Goal: Task Accomplishment & Management: Use online tool/utility

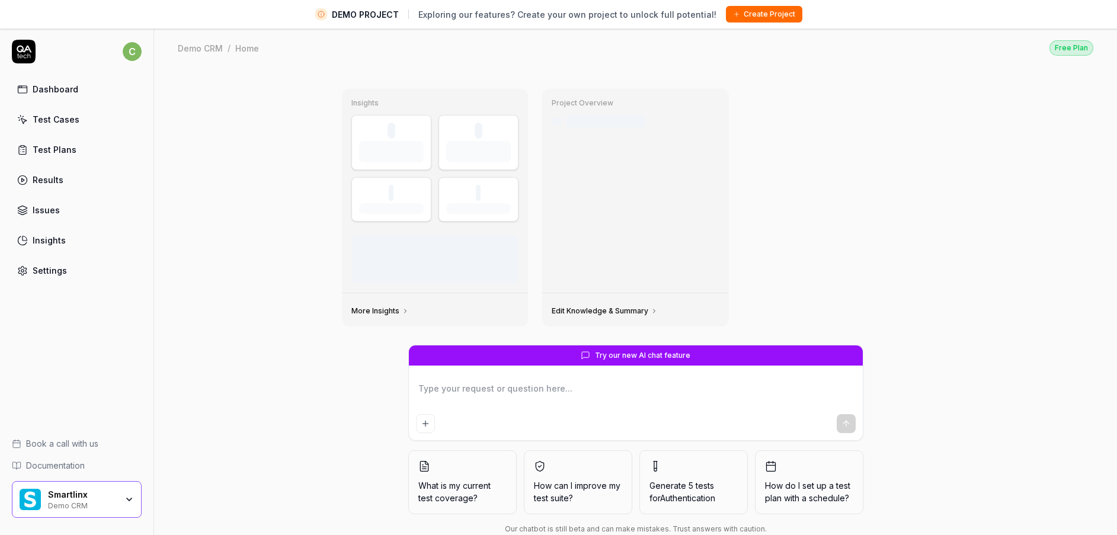
click at [54, 116] on div "Test Cases" at bounding box center [56, 119] width 47 height 12
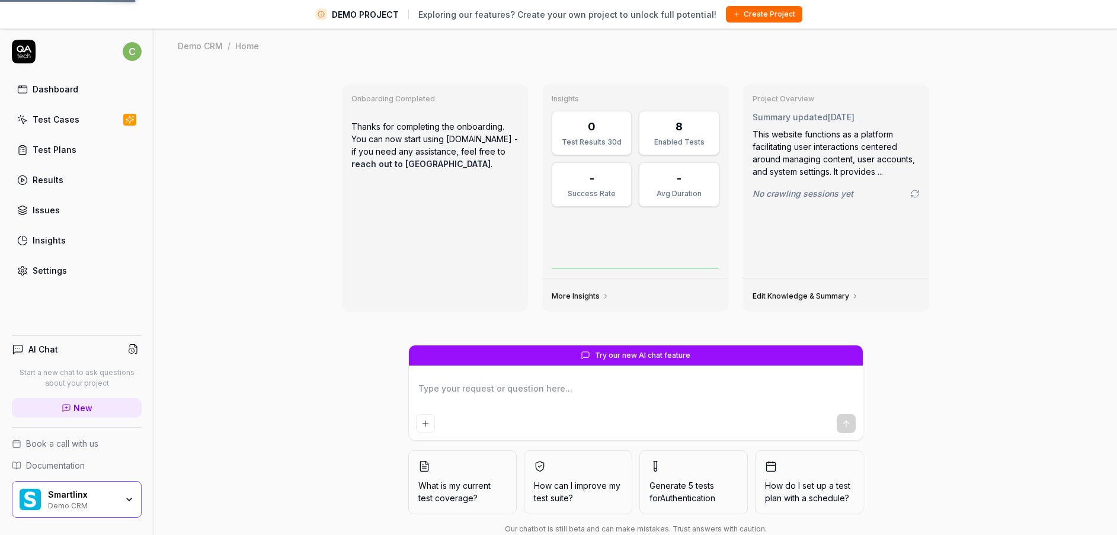
type textarea "*"
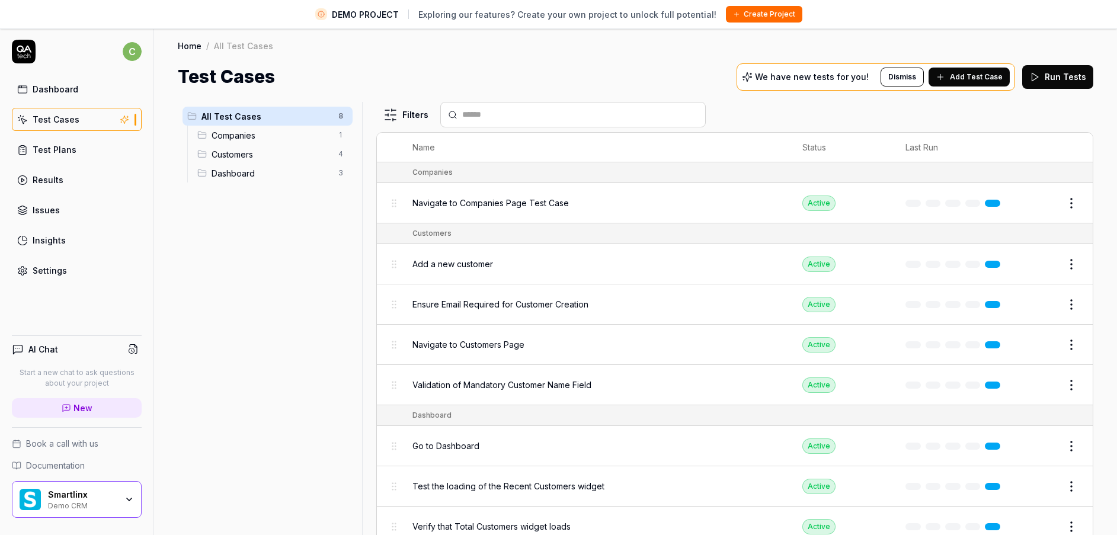
click at [104, 497] on div "Smartlinx" at bounding box center [82, 495] width 69 height 11
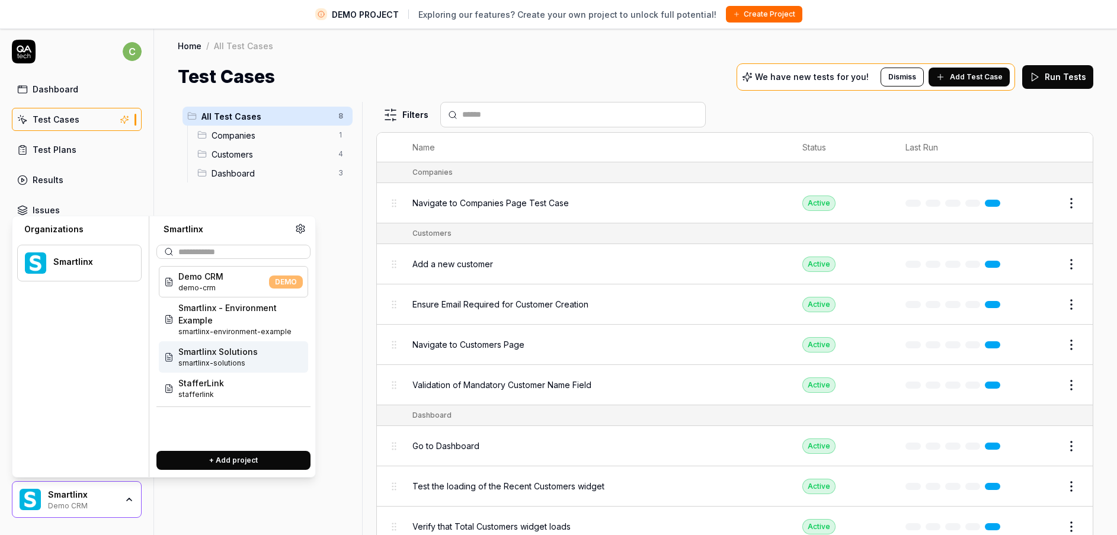
click at [238, 357] on span "Smartlinx Solutions" at bounding box center [217, 352] width 79 height 12
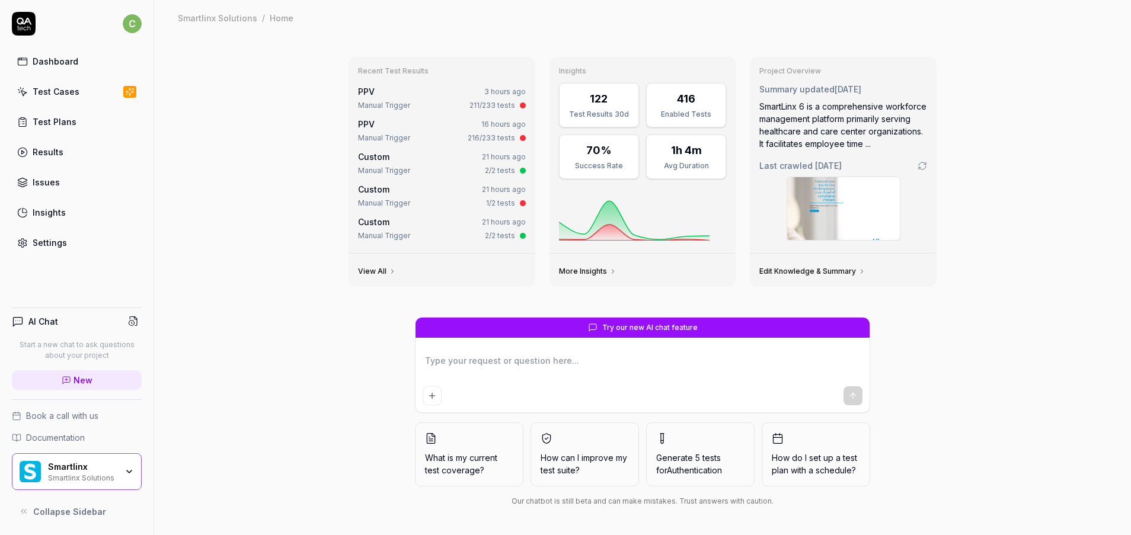
click at [71, 101] on link "Test Cases" at bounding box center [77, 91] width 130 height 23
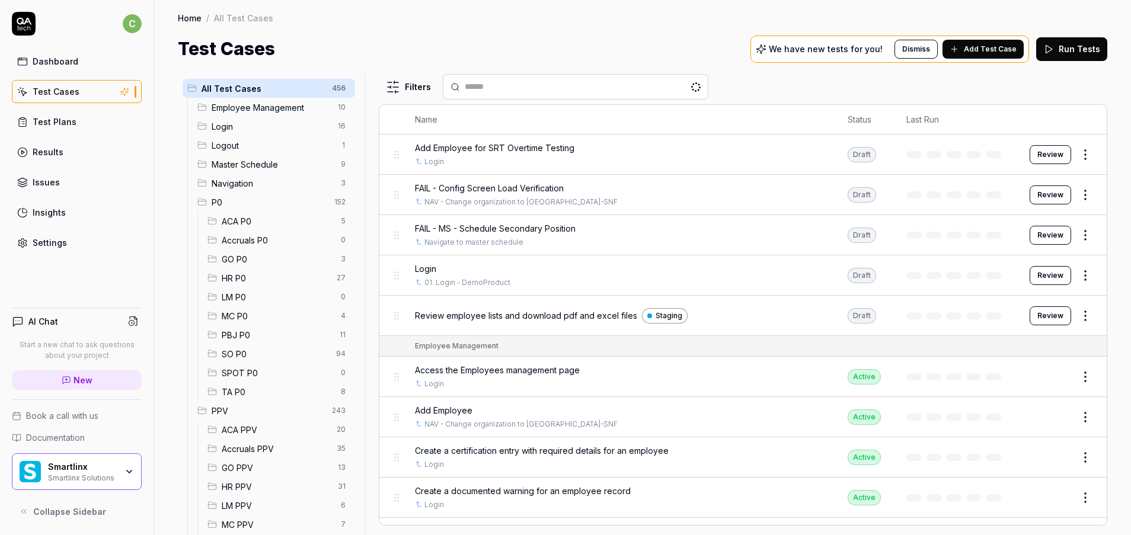
click at [244, 500] on span "LM PPV" at bounding box center [278, 506] width 112 height 12
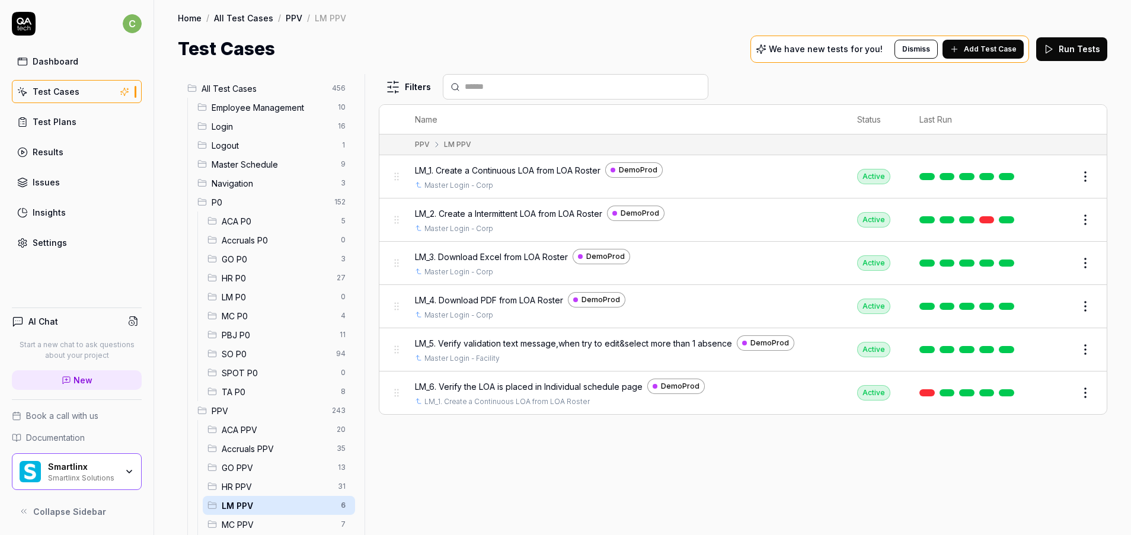
click at [260, 472] on span "GO PPV" at bounding box center [276, 468] width 109 height 12
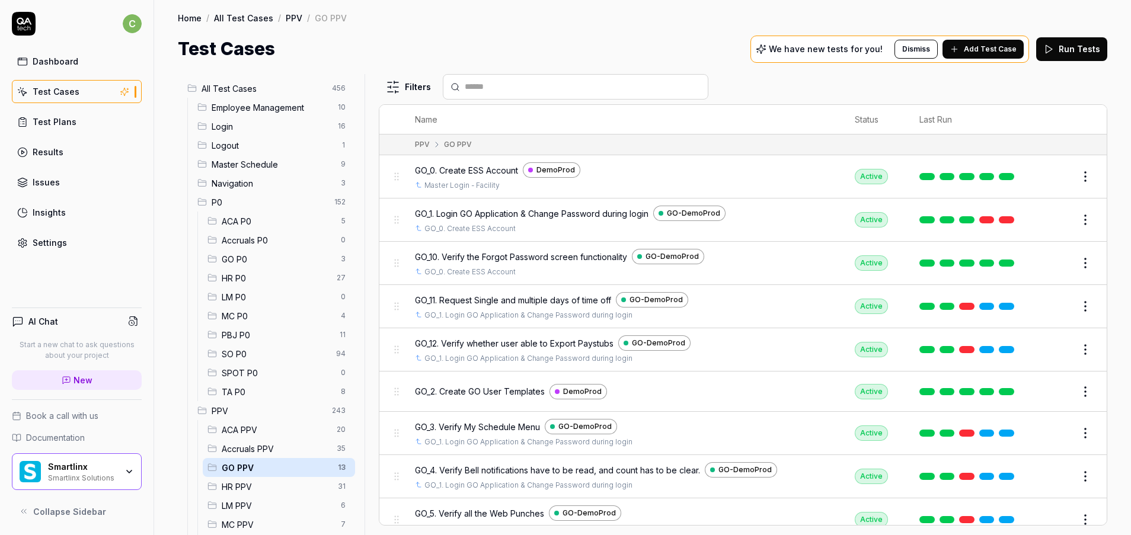
scroll to position [186, 0]
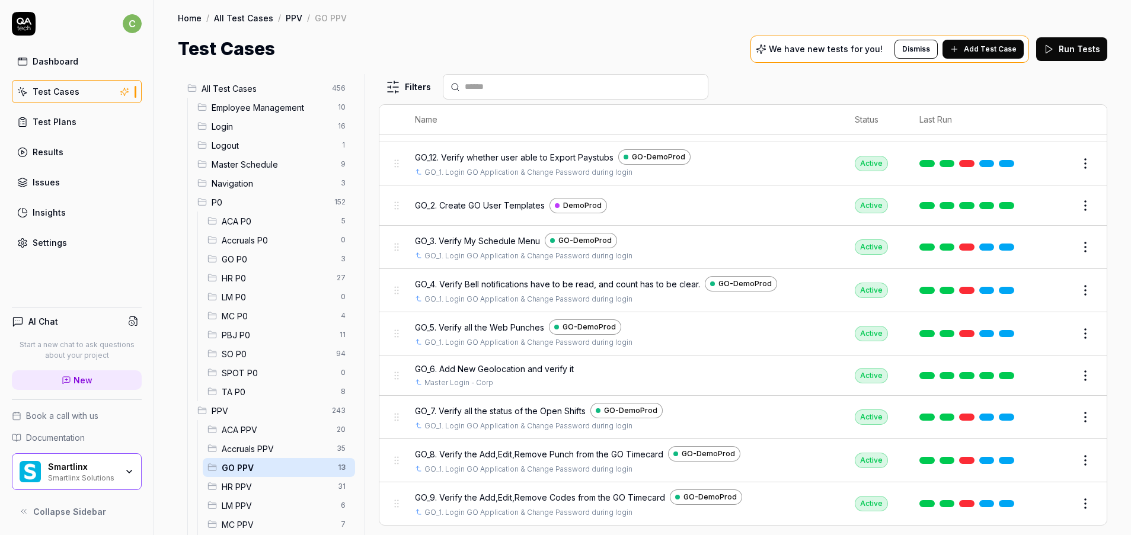
click at [235, 516] on div "MC PPV 7" at bounding box center [279, 524] width 152 height 19
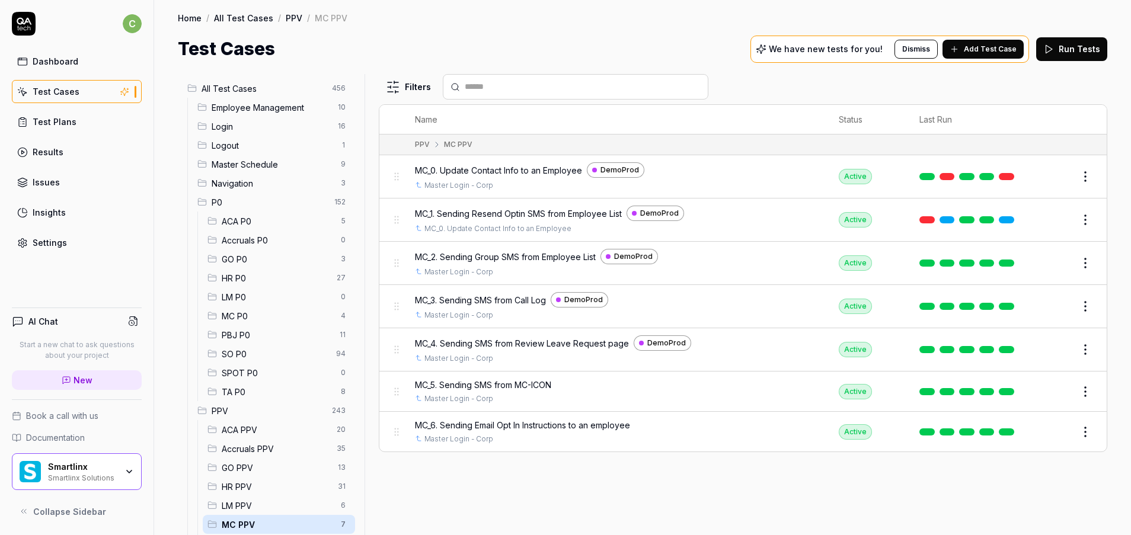
scroll to position [0, 0]
click at [1057, 171] on button "Edit" at bounding box center [1056, 176] width 28 height 19
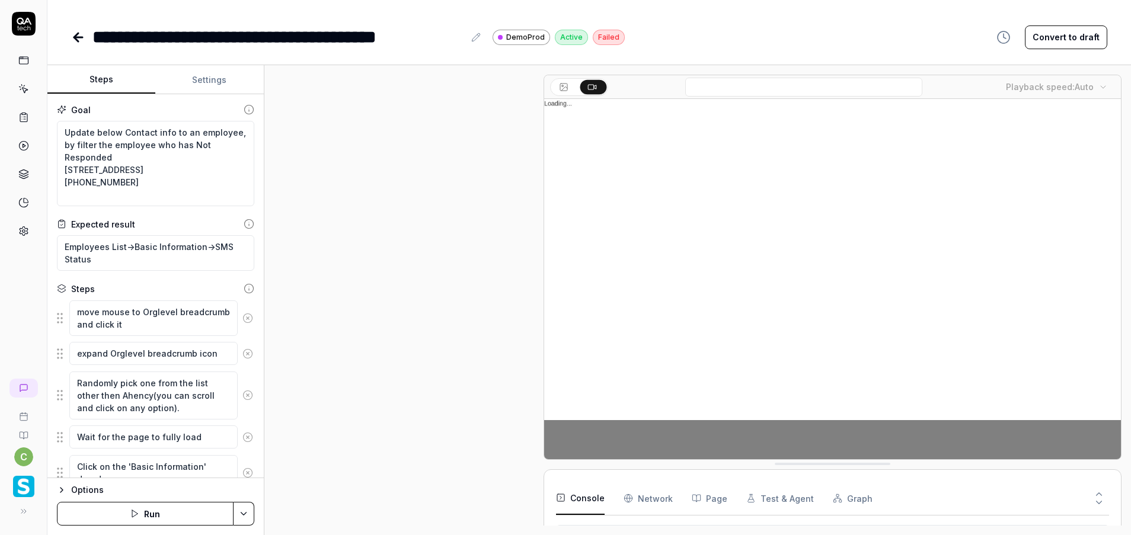
scroll to position [904, 0]
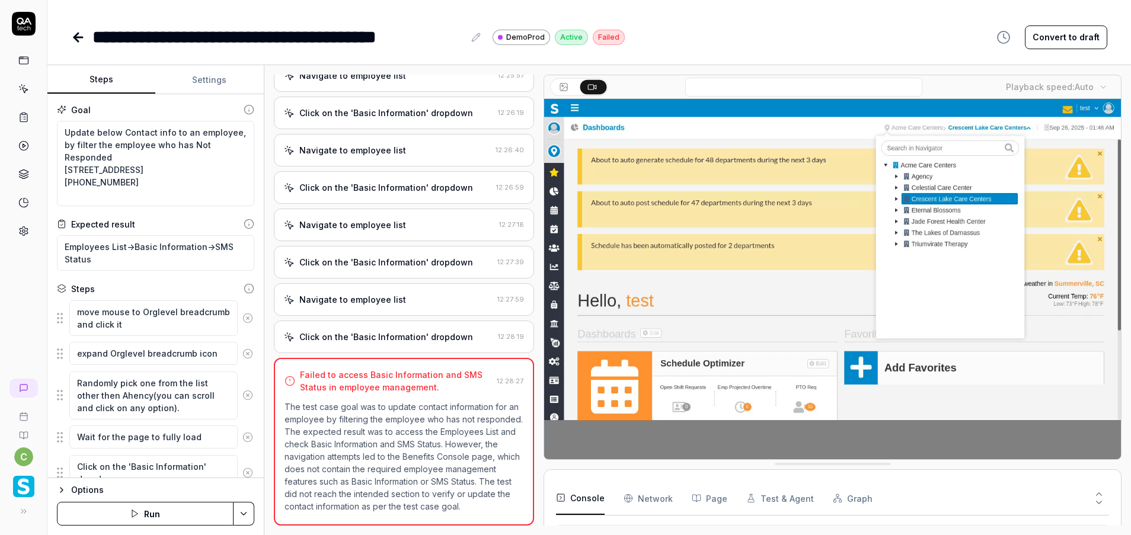
click at [807, 262] on video at bounding box center [832, 279] width 577 height 360
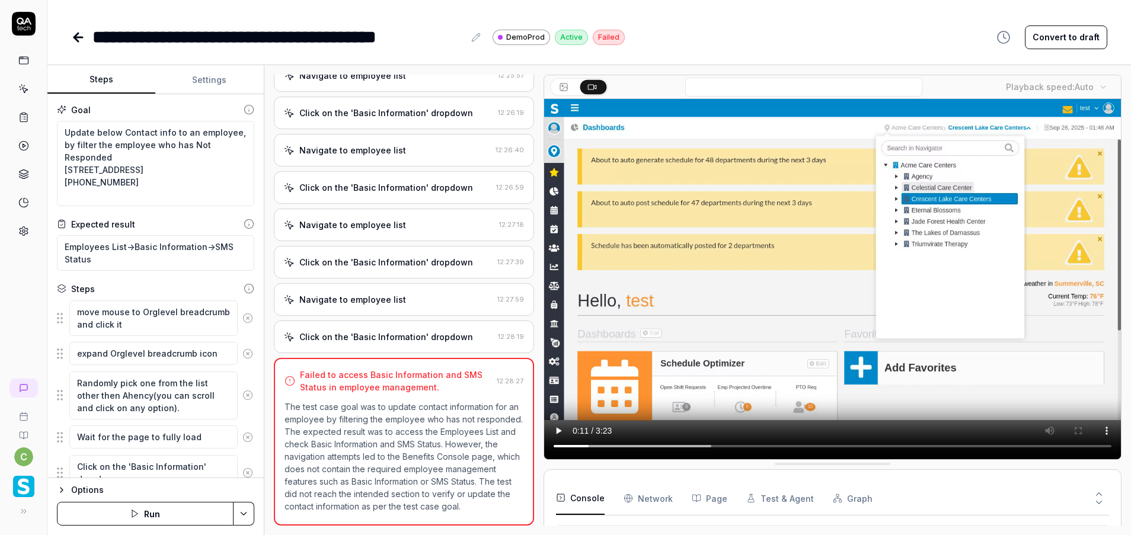
click at [80, 34] on icon at bounding box center [78, 37] width 14 height 14
